Goal: Information Seeking & Learning: Learn about a topic

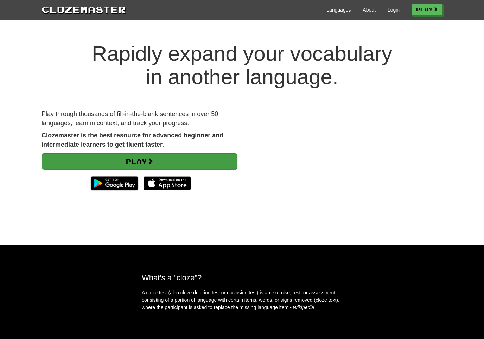
click at [141, 158] on link "Play" at bounding box center [139, 161] width 195 height 16
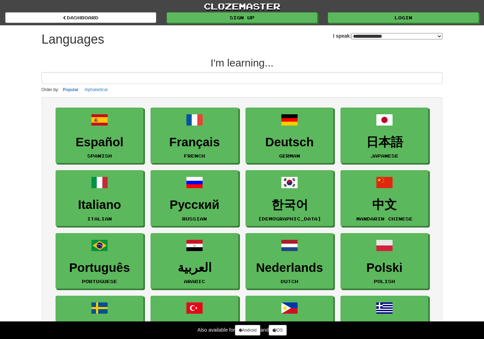
select select "*******"
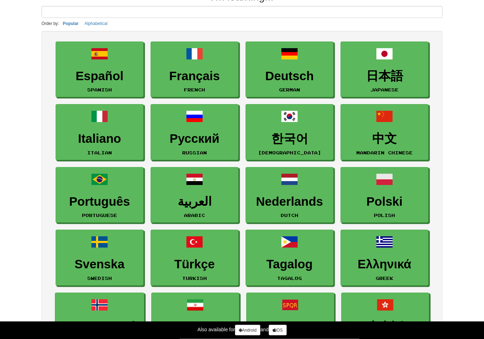
scroll to position [68, 0]
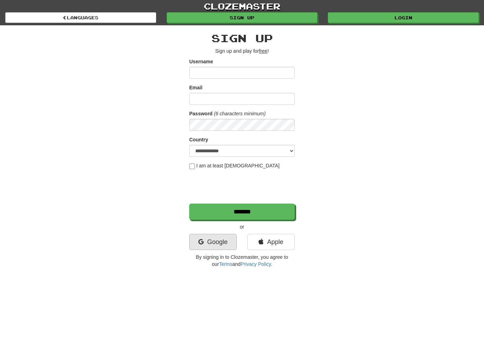
click at [209, 244] on link "Google" at bounding box center [212, 242] width 47 height 16
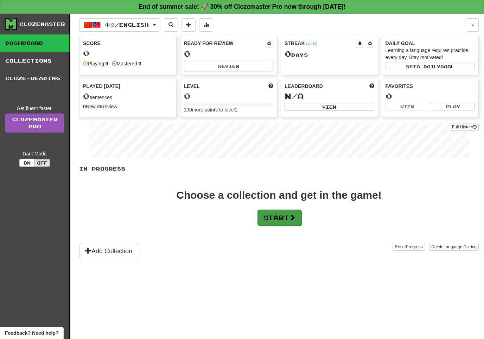
click at [289, 220] on button "Start" at bounding box center [279, 218] width 44 height 16
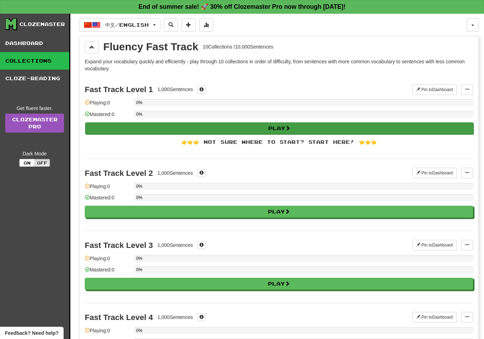
click at [281, 131] on button "Play" at bounding box center [279, 128] width 388 height 12
select select "**"
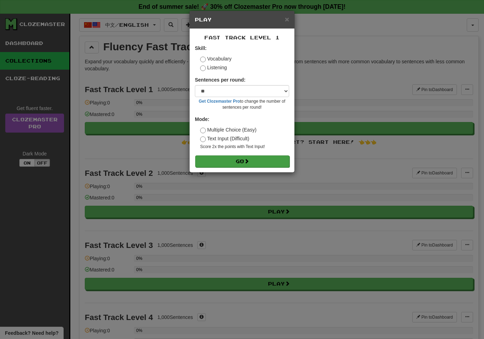
click at [245, 161] on button "Go" at bounding box center [242, 161] width 94 height 12
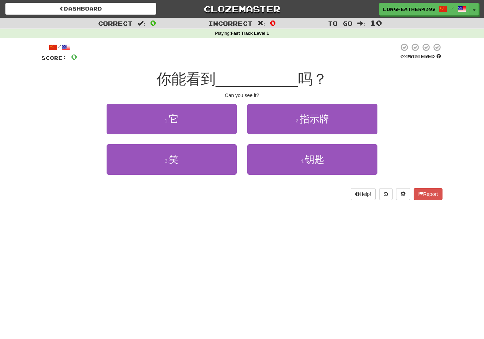
click at [182, 77] on span "你能看到" at bounding box center [186, 79] width 59 height 17
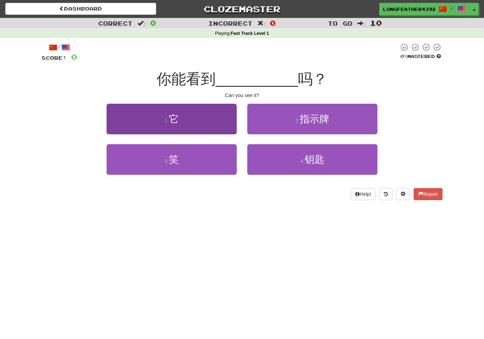
click at [187, 116] on button "1 . 它" at bounding box center [172, 119] width 130 height 31
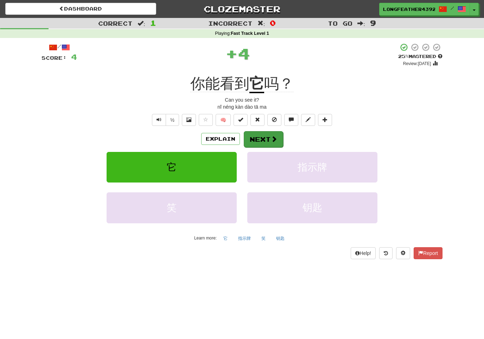
click at [265, 135] on button "Next" at bounding box center [263, 139] width 39 height 16
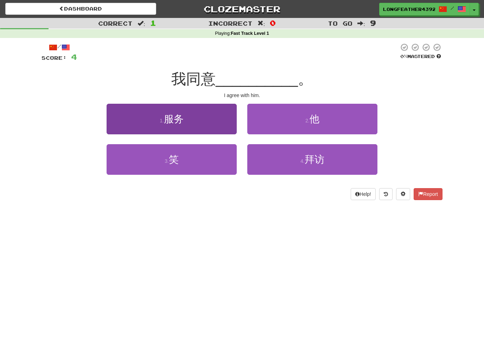
click at [205, 122] on button "1 . 服务" at bounding box center [172, 119] width 130 height 31
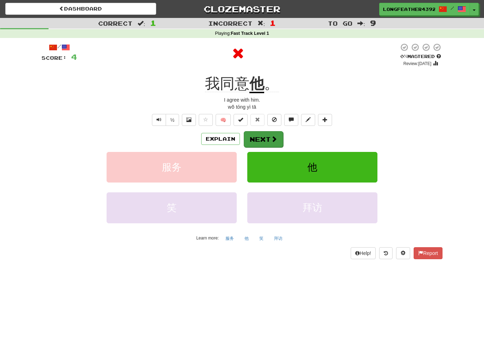
click at [269, 135] on button "Next" at bounding box center [263, 139] width 39 height 16
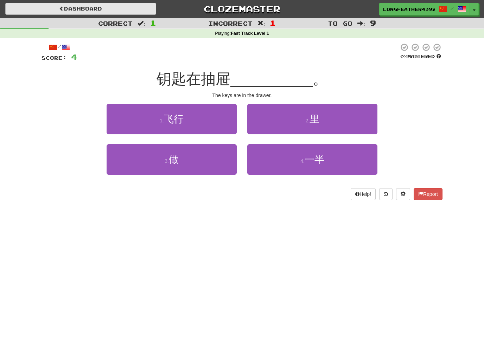
click at [103, 10] on link "Dashboard" at bounding box center [80, 9] width 151 height 12
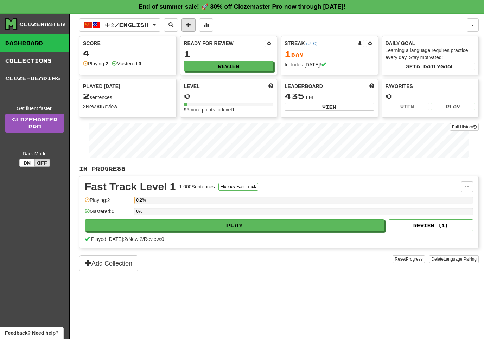
click at [196, 21] on button at bounding box center [189, 24] width 14 height 13
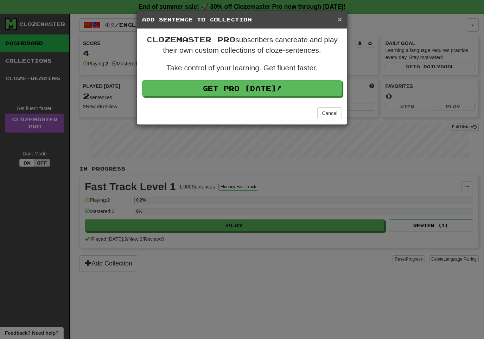
click at [339, 18] on span "×" at bounding box center [340, 19] width 4 height 8
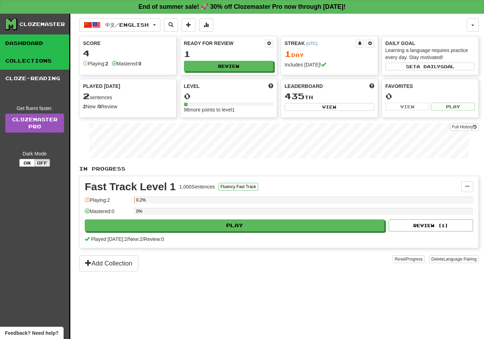
click at [47, 63] on link "Collections" at bounding box center [34, 61] width 69 height 18
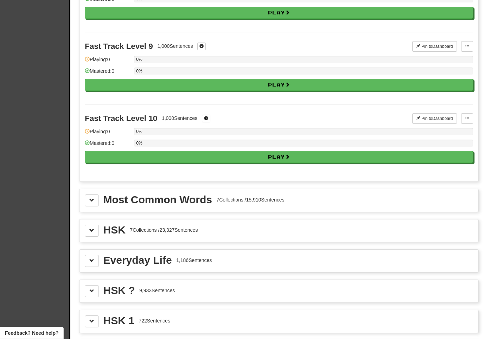
scroll to position [628, 0]
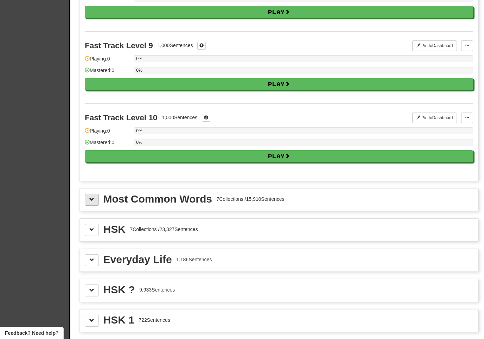
click at [91, 198] on span at bounding box center [91, 199] width 5 height 5
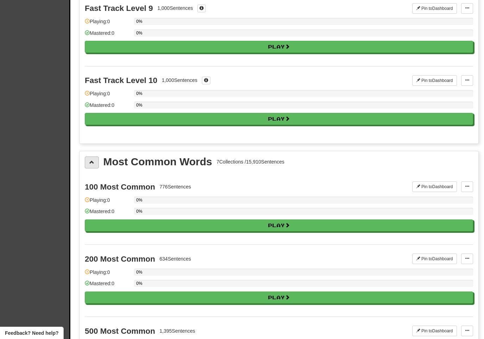
scroll to position [666, 0]
